Goal: Find specific page/section: Find specific page/section

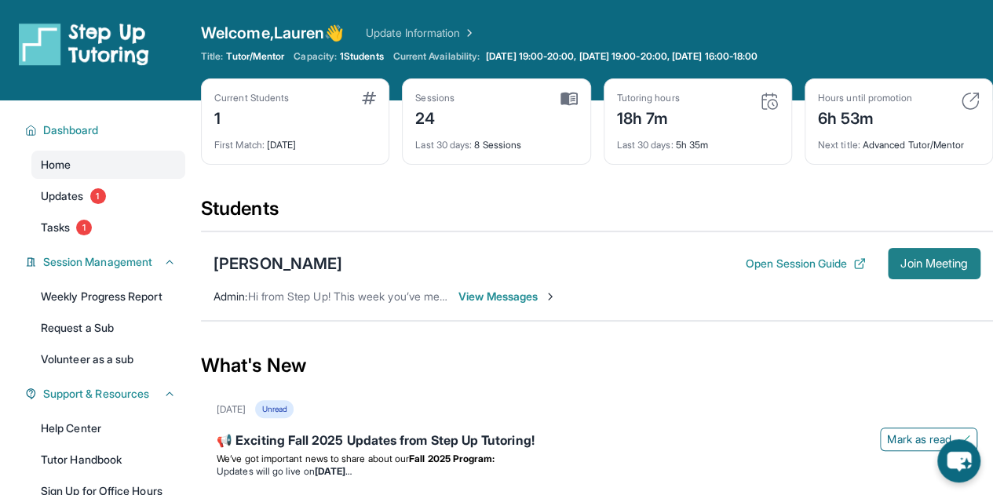
click at [912, 268] on span "Join Meeting" at bounding box center [933, 263] width 67 height 9
click at [924, 266] on span "Join Meeting" at bounding box center [933, 263] width 67 height 9
drag, startPoint x: 431, startPoint y: 122, endPoint x: 407, endPoint y: 117, distance: 24.2
click at [407, 117] on div "Sessions 24 Last 30 days : 8 Sessions" at bounding box center [496, 121] width 188 height 86
click at [451, 125] on div "24" at bounding box center [434, 116] width 39 height 25
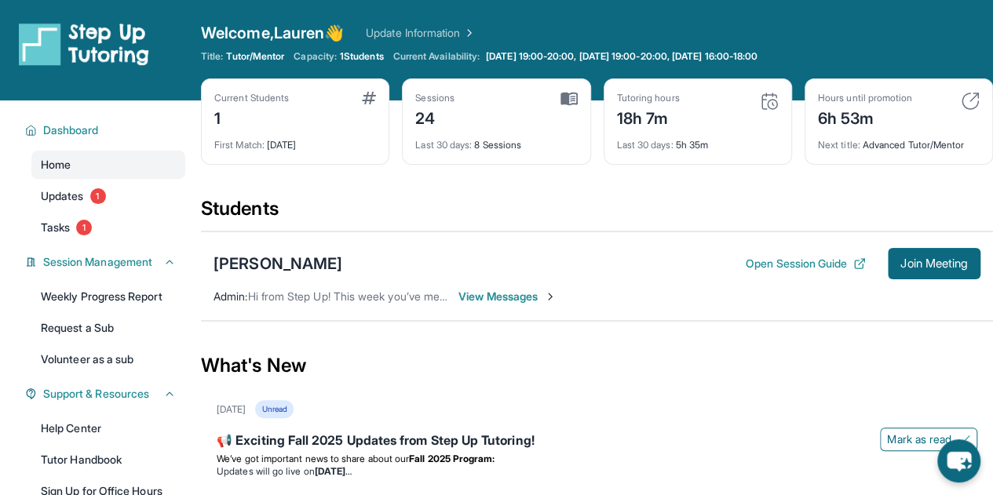
scroll to position [199, 0]
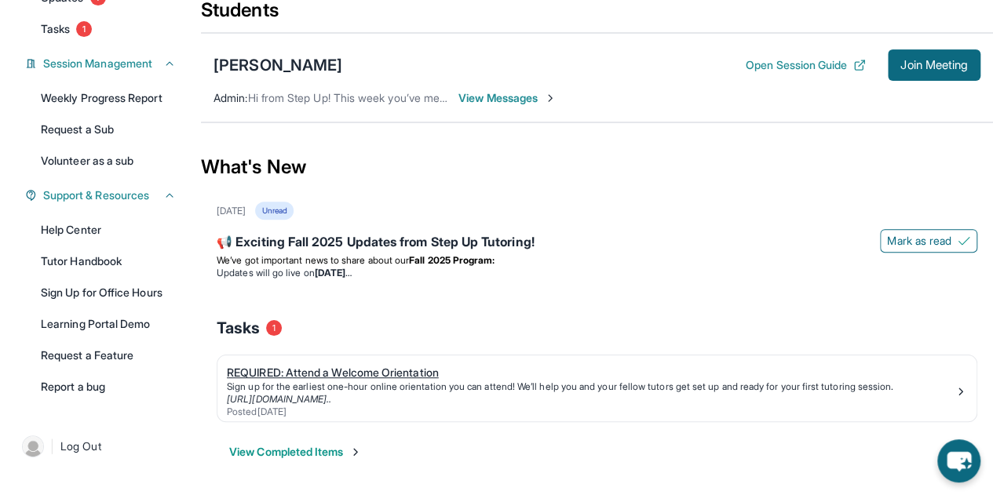
click at [352, 372] on div "REQUIRED: Attend a Welcome Orientation" at bounding box center [591, 373] width 728 height 16
click at [279, 356] on link "REQUIRED: Attend a Welcome Orientation Sign up for the earliest one-hour online…" at bounding box center [596, 389] width 759 height 66
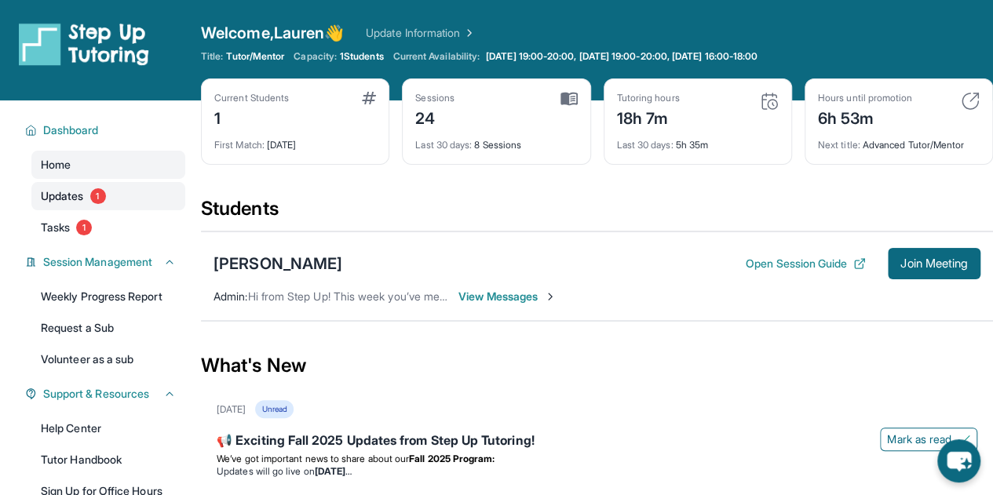
click at [97, 191] on span "1" at bounding box center [98, 196] width 16 height 16
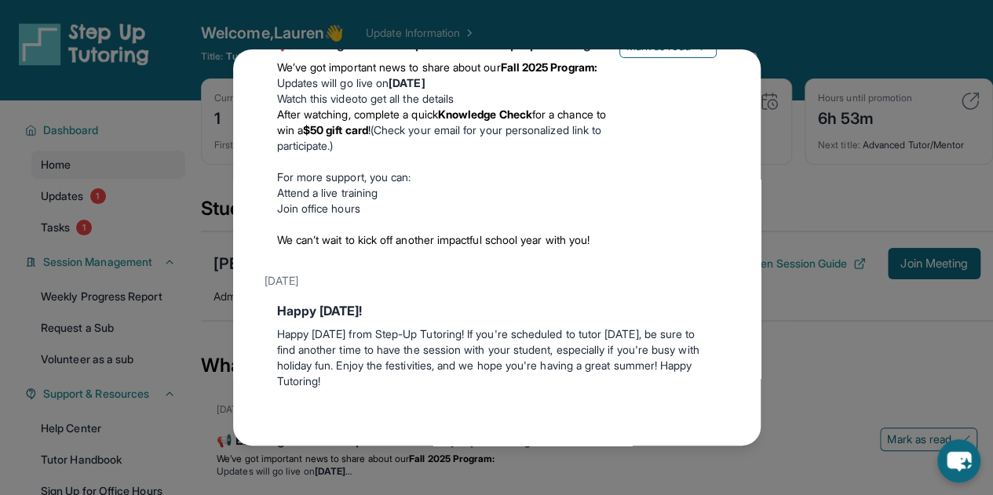
scroll to position [328, 0]
